Goal: Find specific page/section: Find specific page/section

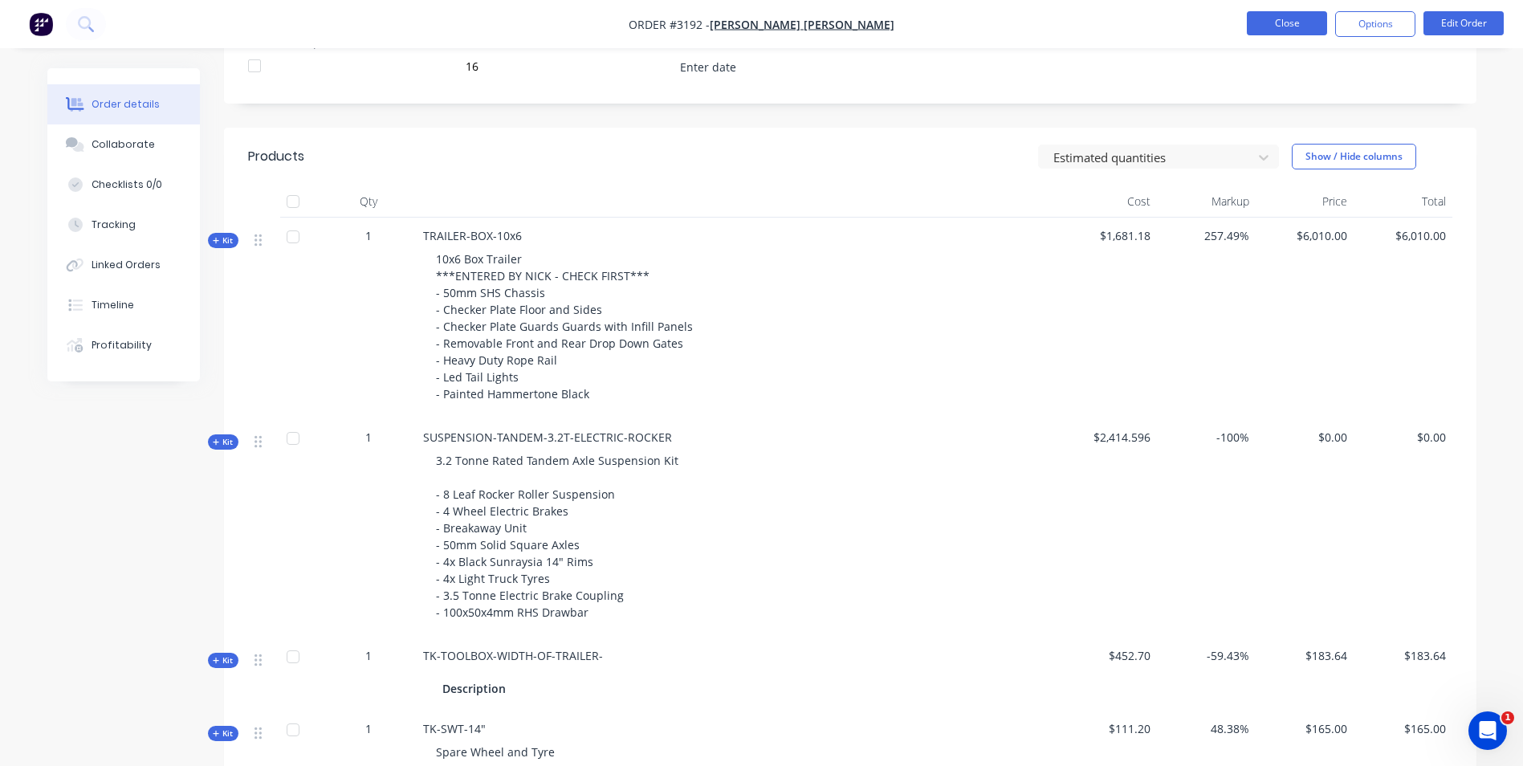
click at [1272, 32] on button "Close" at bounding box center [1287, 23] width 80 height 24
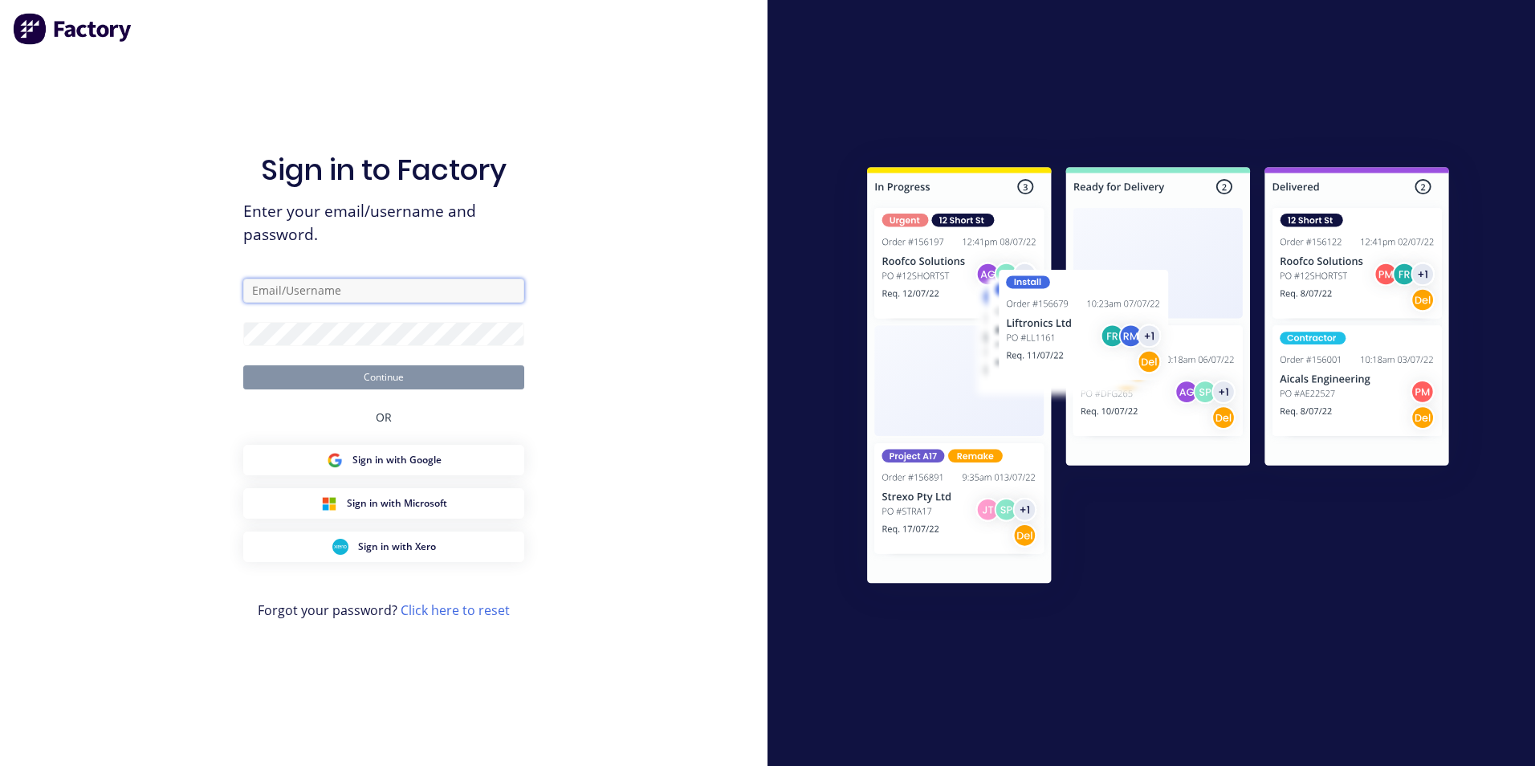
type input "[PERSON_NAME][EMAIL_ADDRESS][DOMAIN_NAME]"
click at [485, 384] on button "Continue" at bounding box center [383, 377] width 281 height 24
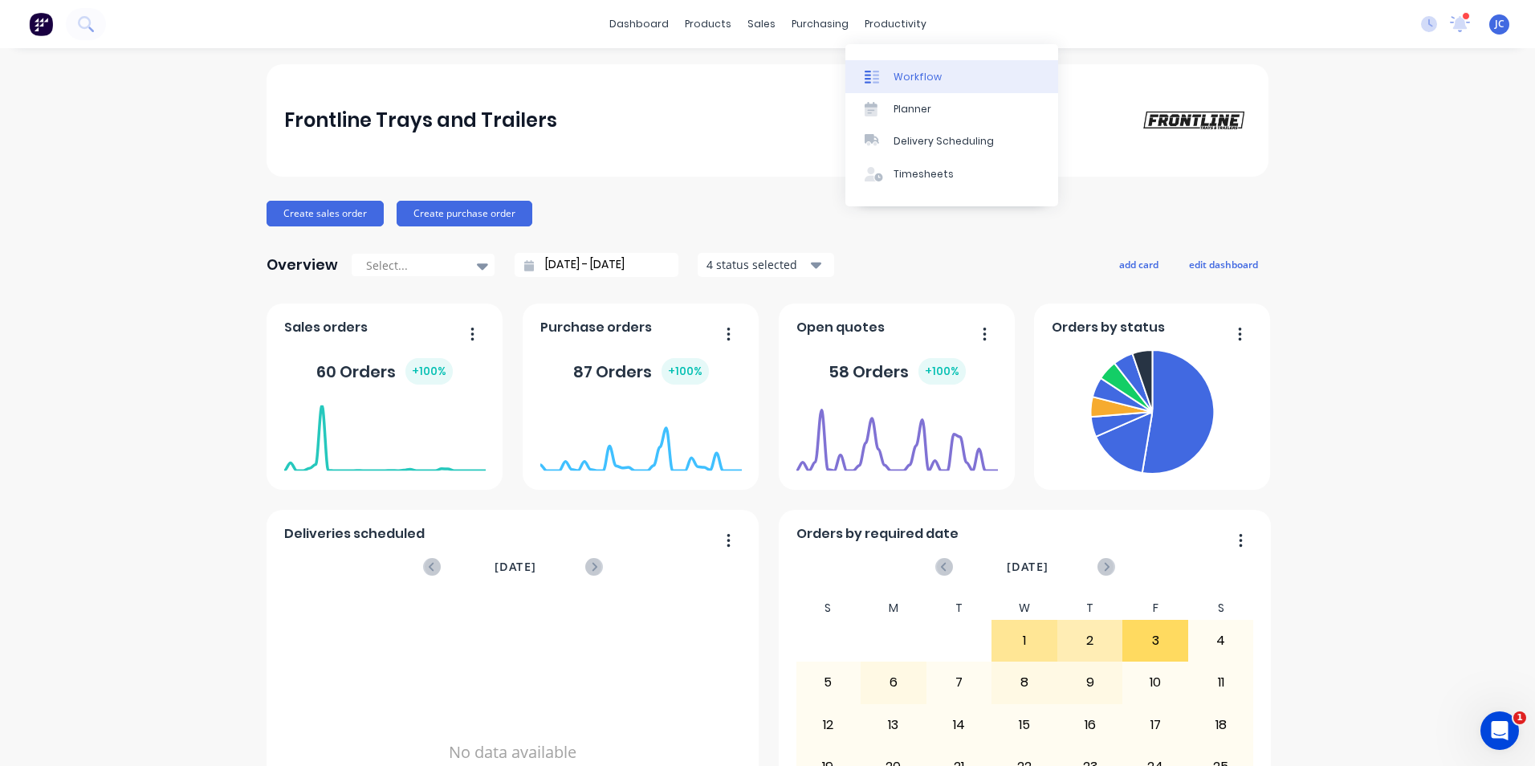
click at [955, 68] on link "Workflow" at bounding box center [951, 76] width 213 height 32
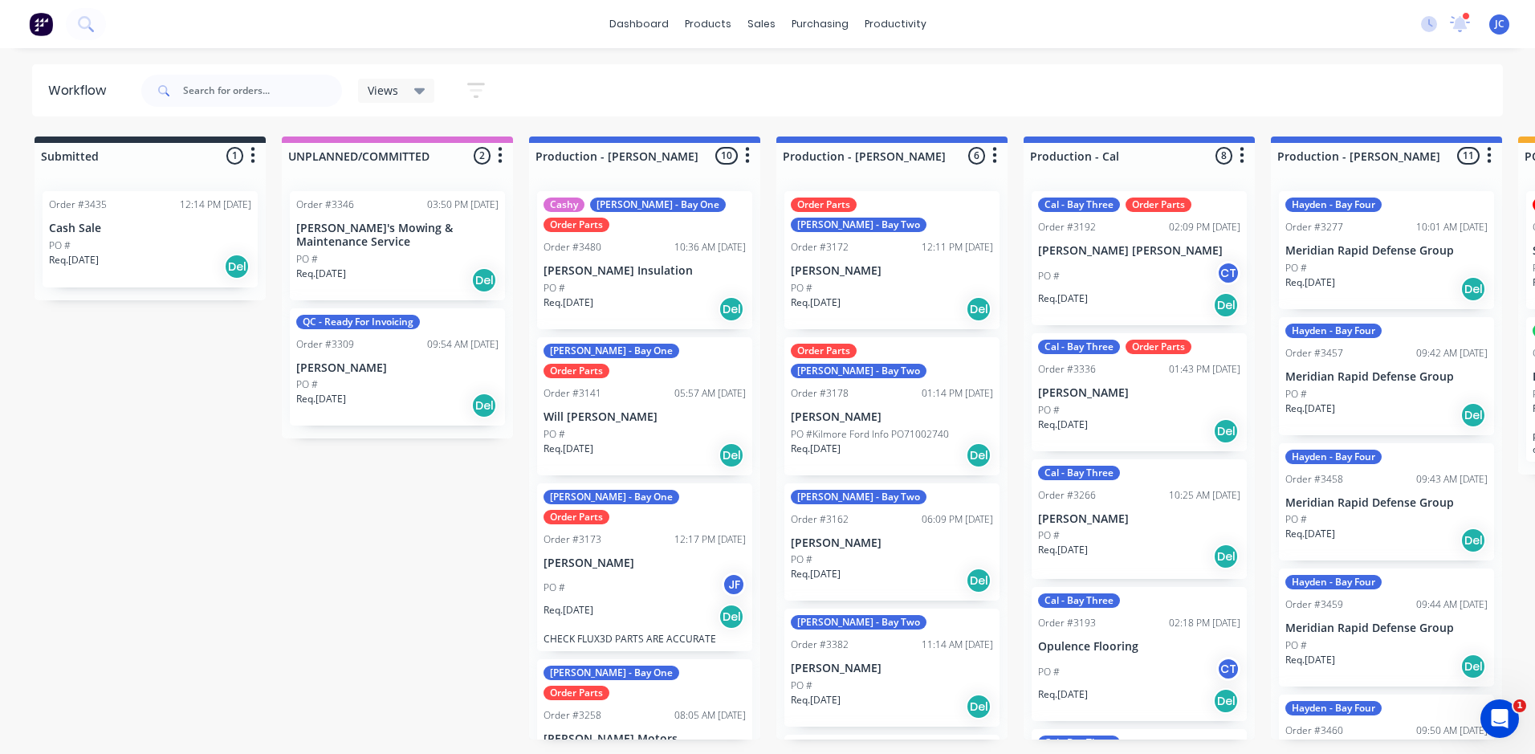
click at [1143, 311] on div "Req. [DATE] Del" at bounding box center [1139, 304] width 202 height 27
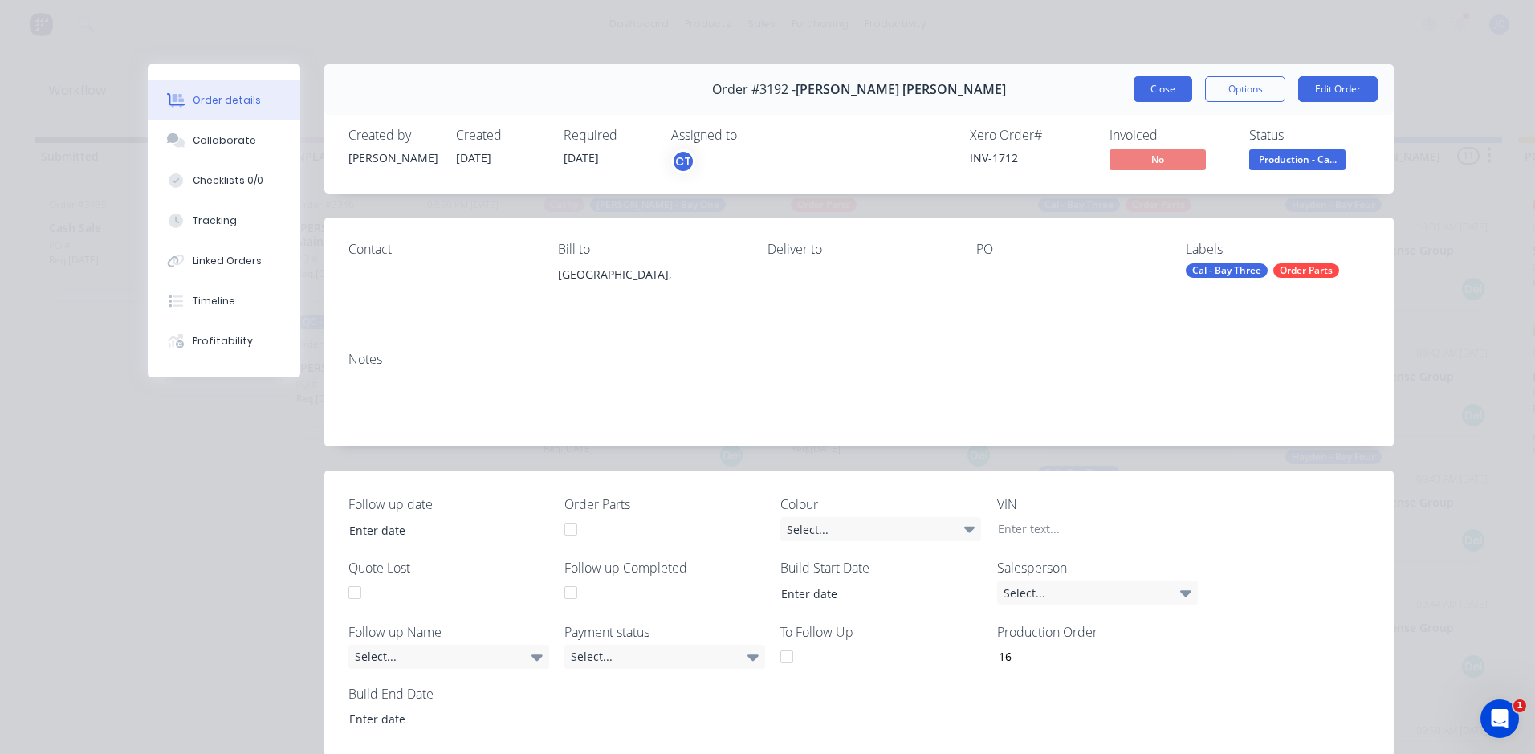
click at [1158, 91] on button "Close" at bounding box center [1163, 89] width 59 height 26
